Goal: Task Accomplishment & Management: Use online tool/utility

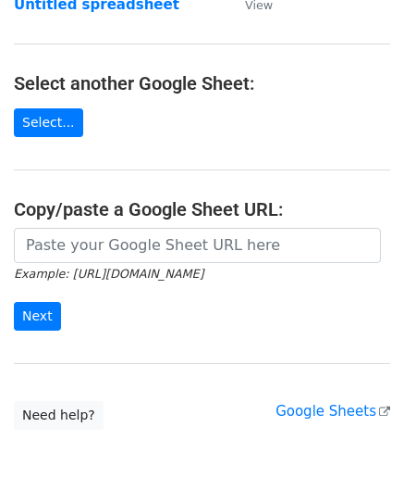
scroll to position [185, 0]
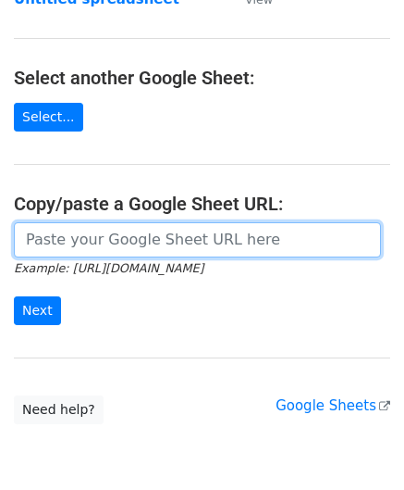
click at [89, 250] on input "url" at bounding box center [197, 239] width 367 height 35
paste input "[URL][DOMAIN_NAME]"
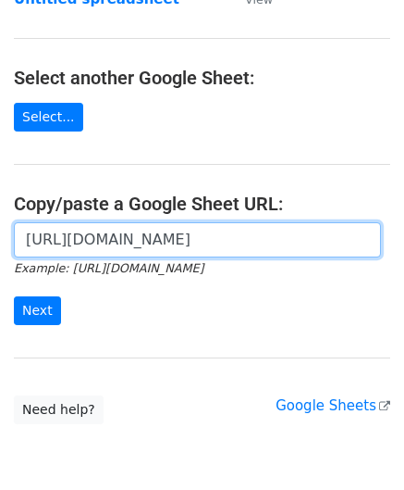
scroll to position [0, 416]
type input "[URL][DOMAIN_NAME]"
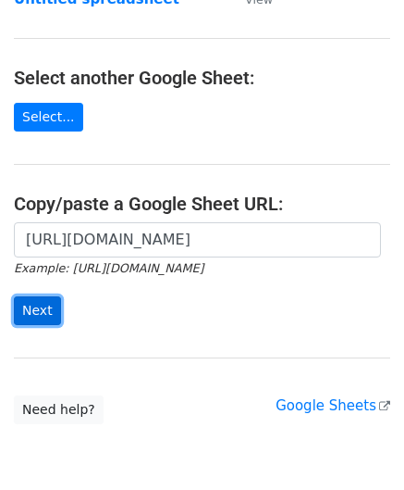
click at [30, 306] on input "Next" at bounding box center [37, 310] width 47 height 29
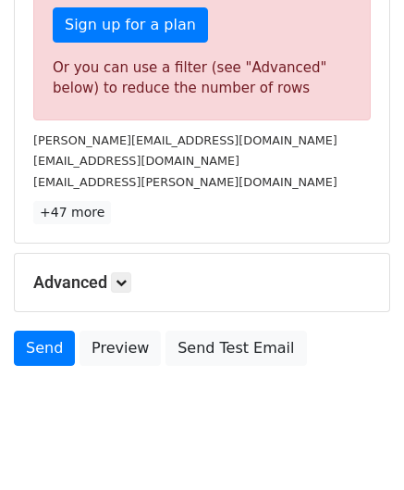
scroll to position [625, 0]
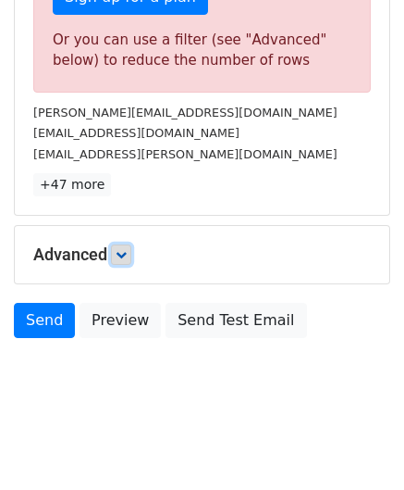
click at [125, 253] on icon at bounding box center [121, 254] width 11 height 11
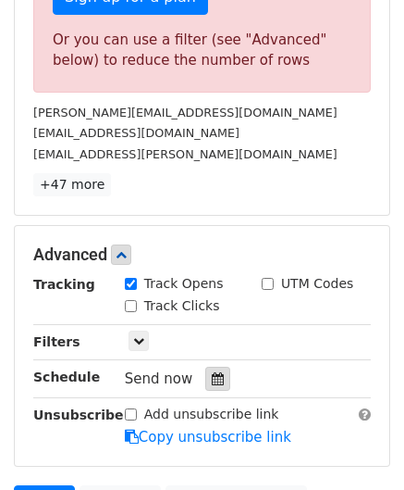
click at [212, 373] on icon at bounding box center [218, 378] width 12 height 13
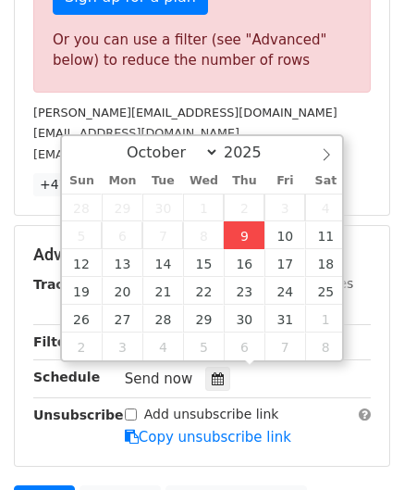
type input "[DATE] 12:00"
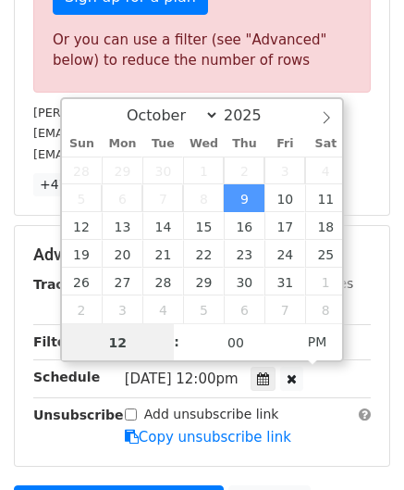
scroll to position [0, 0]
paste input "8"
type input "8"
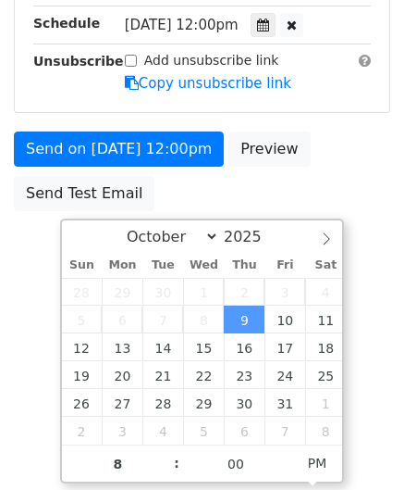
type input "2025-10-09 20:00"
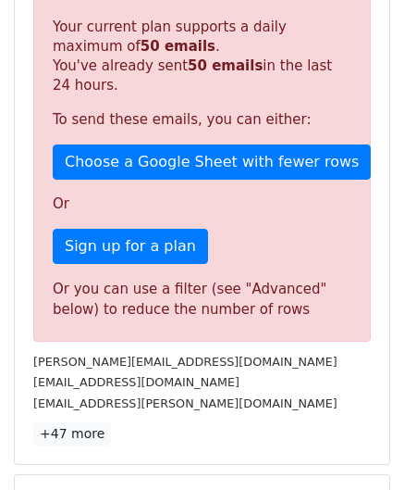
scroll to position [849, 0]
